Goal: Find specific page/section: Find specific page/section

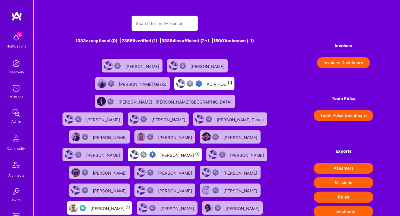
click at [155, 24] on input "text" at bounding box center [165, 23] width 58 height 14
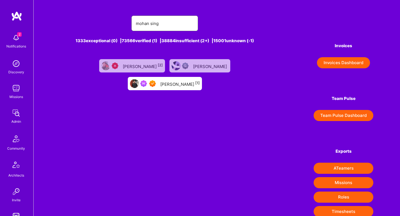
type input "mohan sing"
click at [199, 80] on div "[PERSON_NAME] [1]" at bounding box center [179, 83] width 39 height 7
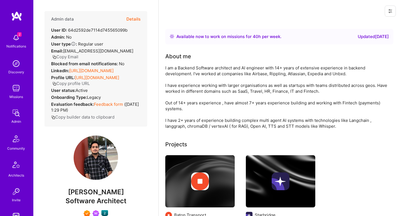
click at [123, 19] on div "Admin data Details" at bounding box center [95, 19] width 89 height 16
click at [128, 19] on button "Details" at bounding box center [133, 19] width 14 height 16
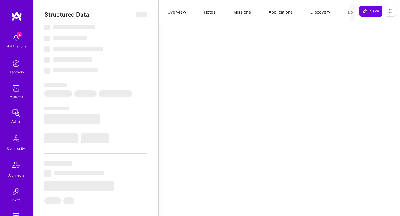
click at [231, 14] on button "Missions" at bounding box center [241, 12] width 35 height 24
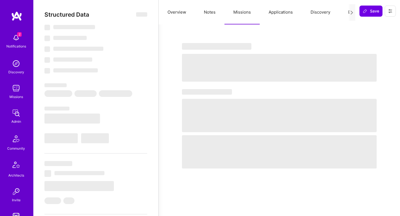
select select "Right Now"
select select "7"
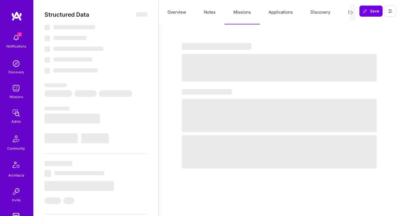
select select "IN"
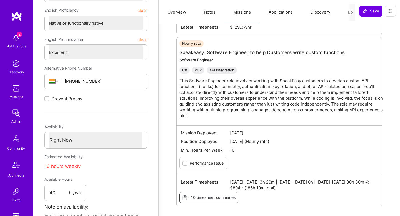
scroll to position [201, 0]
